Goal: Information Seeking & Learning: Learn about a topic

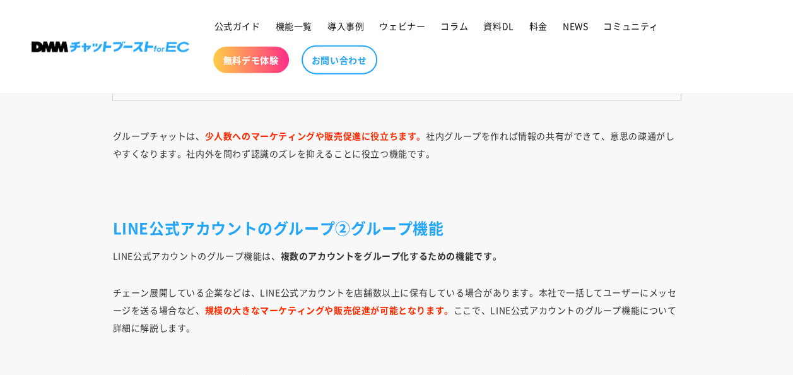
scroll to position [4064, 0]
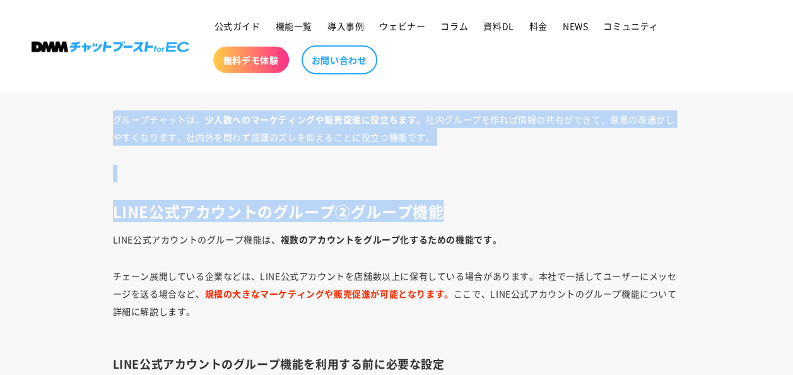
drag, startPoint x: 106, startPoint y: 119, endPoint x: 577, endPoint y: 189, distance: 475.9
click at [577, 189] on div "「LINE公式アカウントにもグループ機能はあるの？」 と感じている方も多いのではないでしょうか。 LINE公式アカウントのマーケティングや集客などの施策を講じ…" at bounding box center [396, 245] width 631 height 7100
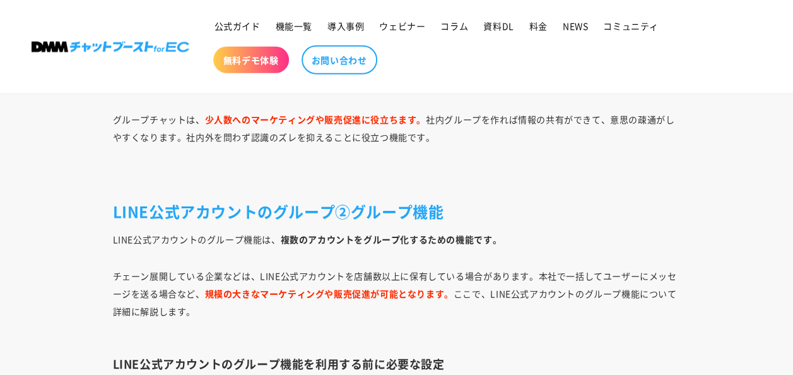
drag, startPoint x: 577, startPoint y: 189, endPoint x: 517, endPoint y: 262, distance: 93.7
click at [517, 262] on div "「LINE公式アカウントにもグループ機能はあるの？」 と感じている方も多いのではないでしょうか。 LINE公式アカウントのマーケティングや集客などの施策を講じ…" at bounding box center [396, 245] width 631 height 7100
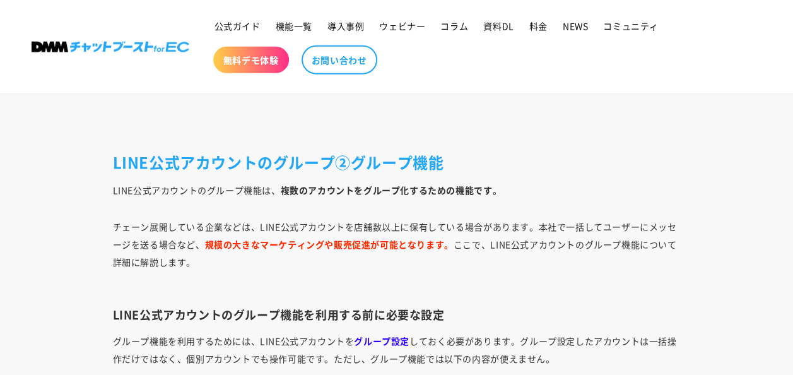
scroll to position [4128, 0]
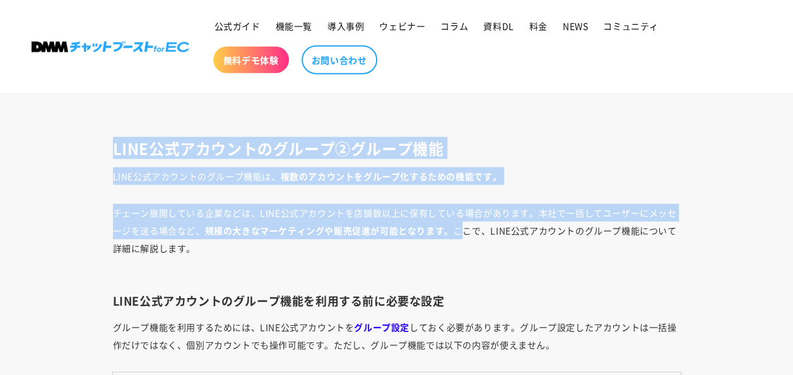
drag, startPoint x: 110, startPoint y: 147, endPoint x: 465, endPoint y: 233, distance: 365.4
click at [464, 227] on div "「LINE公式アカウントにもグループ機能はあるの？」 と感じている方も多いのではないでしょうか。 LINE公式アカウントのマーケティングや集客などの施策を講じ…" at bounding box center [396, 182] width 631 height 7100
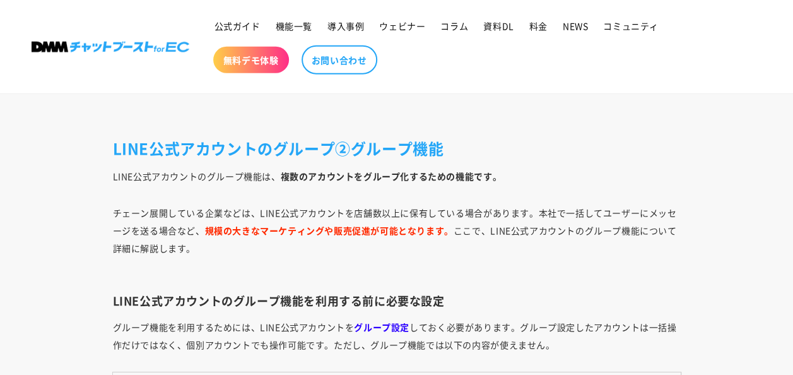
drag, startPoint x: 465, startPoint y: 233, endPoint x: 389, endPoint y: 263, distance: 82.1
click at [389, 263] on p "チェーン展開している企業などは、LINE公式アカウントを店舗数以上に保有している場合があります。本社で一括してユーザーにメッセージを送る場合など、 規模の大き…" at bounding box center [397, 239] width 568 height 71
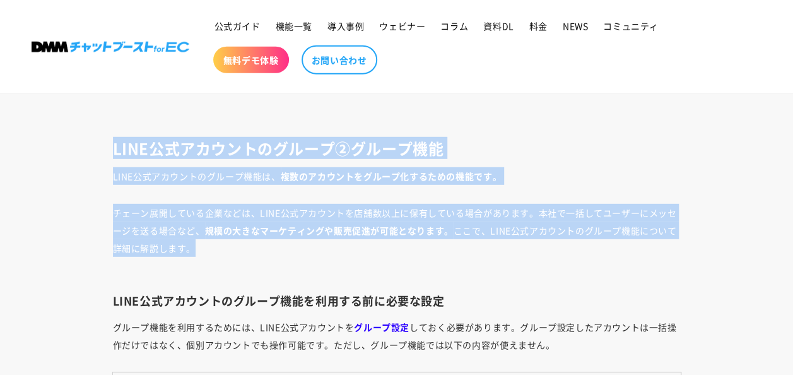
drag, startPoint x: 387, startPoint y: 250, endPoint x: 396, endPoint y: 105, distance: 145.4
click at [396, 105] on div "「LINE公式アカウントにもグループ機能はあるの？」 と感じている方も多いのではないでしょうか。 LINE公式アカウントのマーケティングや集客などの施策を講じ…" at bounding box center [396, 182] width 631 height 7100
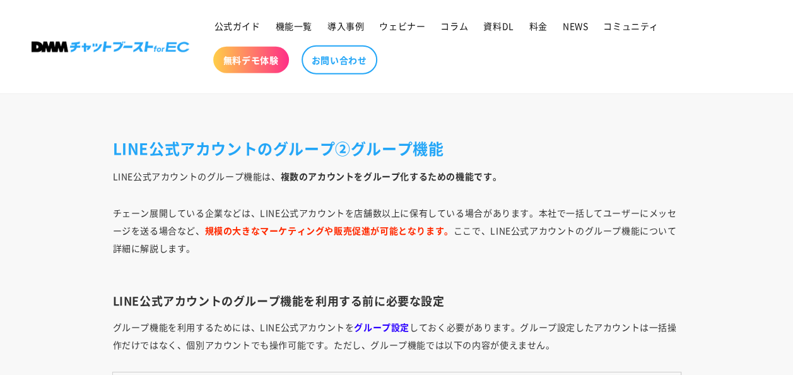
click at [310, 260] on p "チェーン展開している企業などは、LINE公式アカウントを店舗数以上に保有している場合があります。本社で一括してユーザーにメッセージを送る場合など、 規模の大き…" at bounding box center [397, 239] width 568 height 71
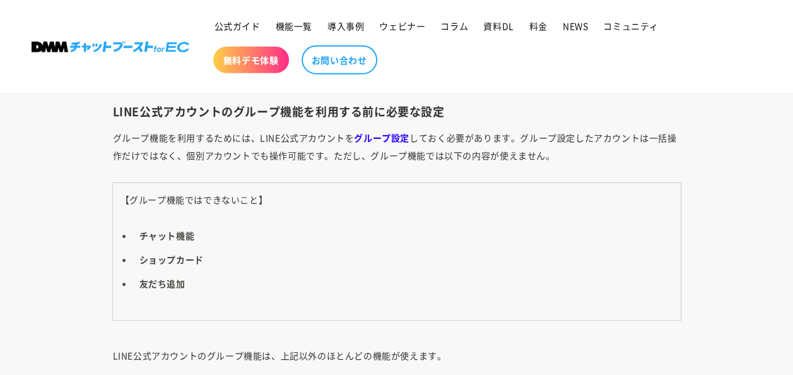
scroll to position [4317, 0]
drag, startPoint x: 109, startPoint y: 109, endPoint x: 466, endPoint y: 262, distance: 388.3
drag, startPoint x: 466, startPoint y: 262, endPoint x: 369, endPoint y: 295, distance: 102.0
click at [369, 295] on td "【グループ機能ではできないこと】 チャット機能 ショップカード 友だち追加" at bounding box center [397, 251] width 568 height 137
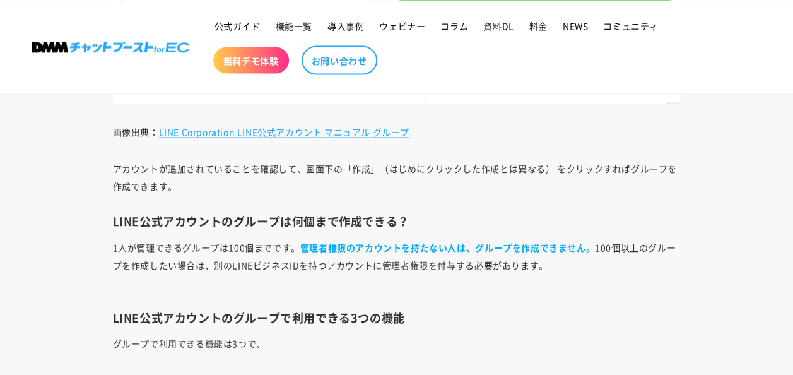
scroll to position [5894, 0]
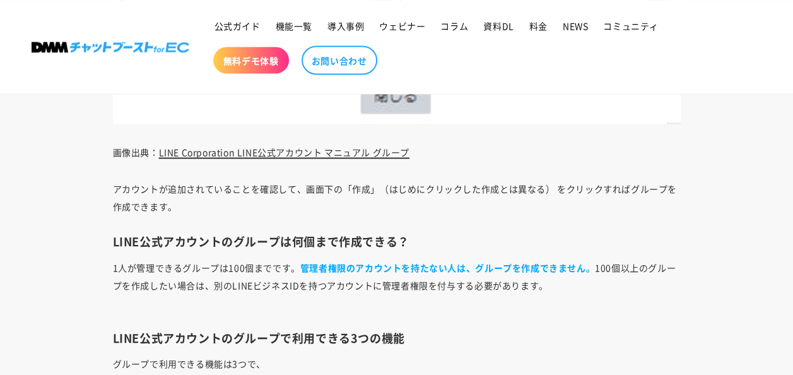
click at [366, 148] on link "LINE Corporation LINE公式アカウント マニュアル グループ" at bounding box center [284, 151] width 250 height 13
